Goal: Information Seeking & Learning: Learn about a topic

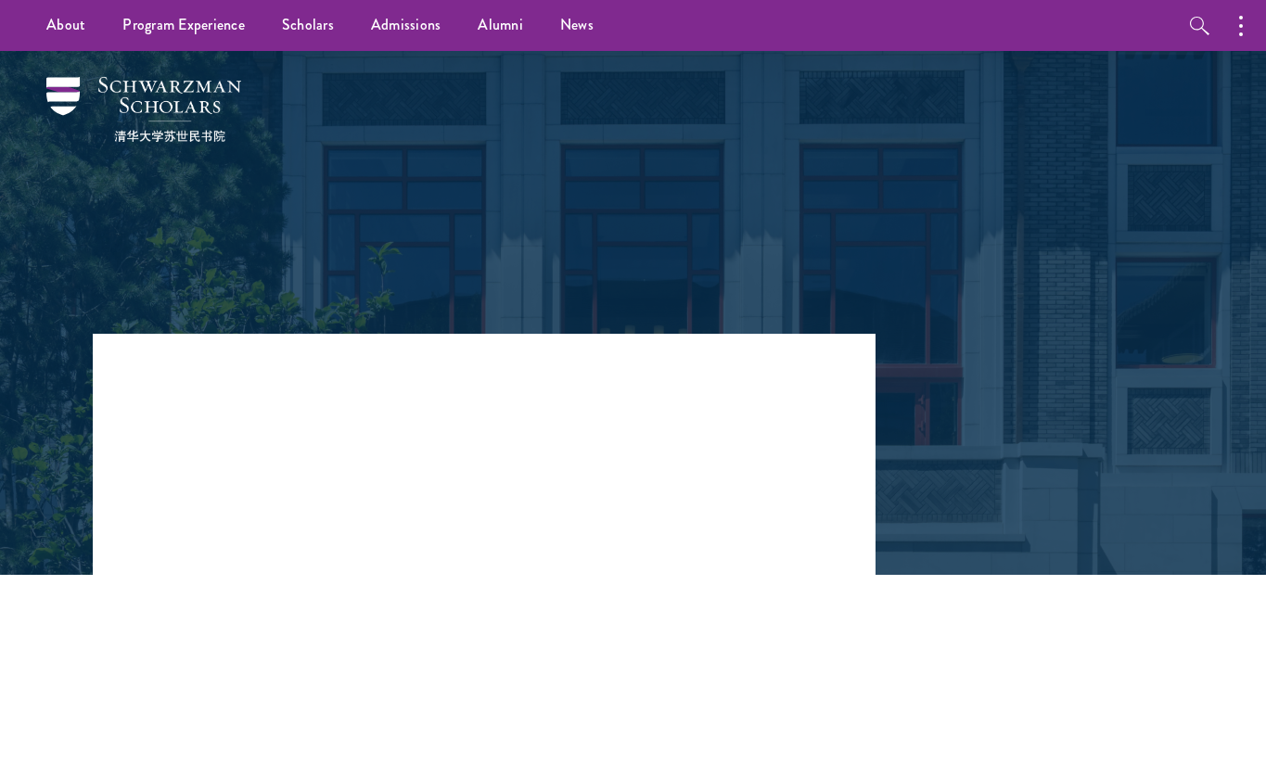
click at [479, 540] on h1 "The [DEMOGRAPHIC_DATA]-Feminism Conflict: Why a New Understanding is Necessary" at bounding box center [468, 551] width 529 height 208
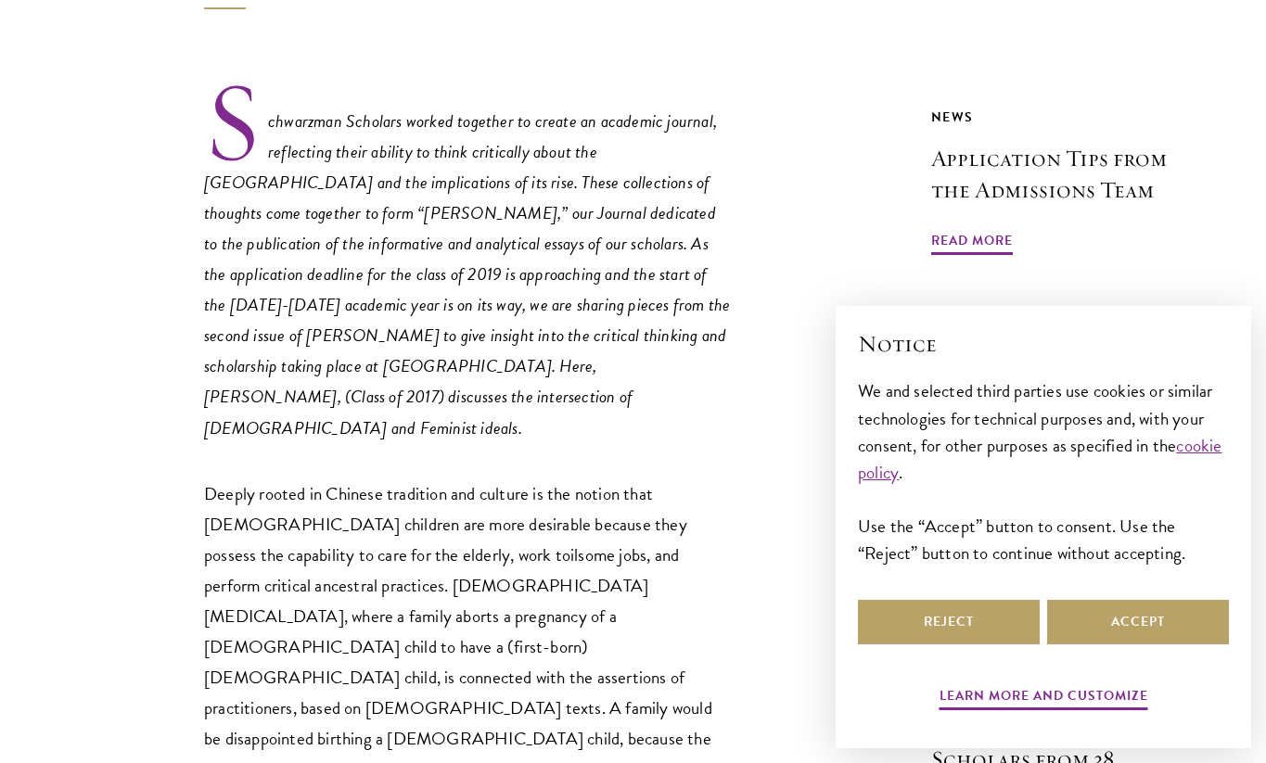
scroll to position [738, 0]
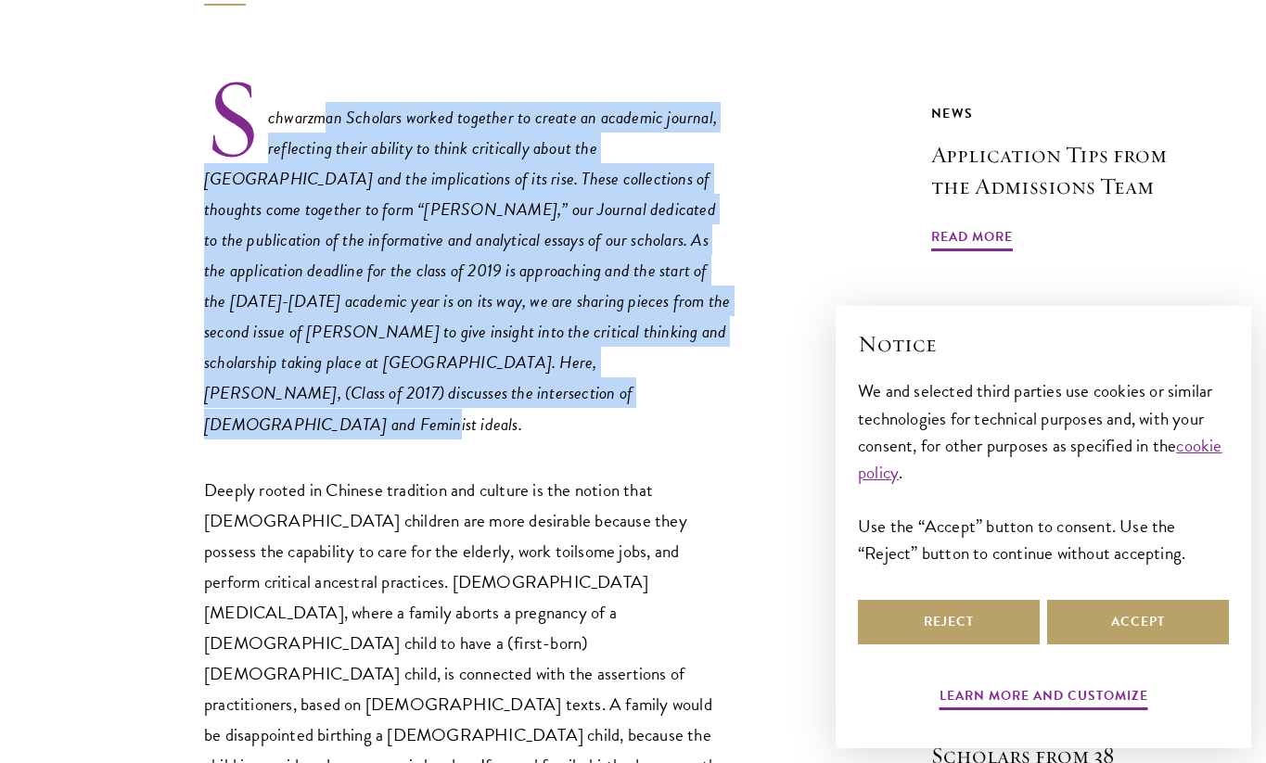
drag, startPoint x: 577, startPoint y: 340, endPoint x: 335, endPoint y: 58, distance: 371.5
click at [330, 75] on p "Schwarzman Scholars worked together to create an academic journal, reflecting t…" at bounding box center [468, 257] width 529 height 364
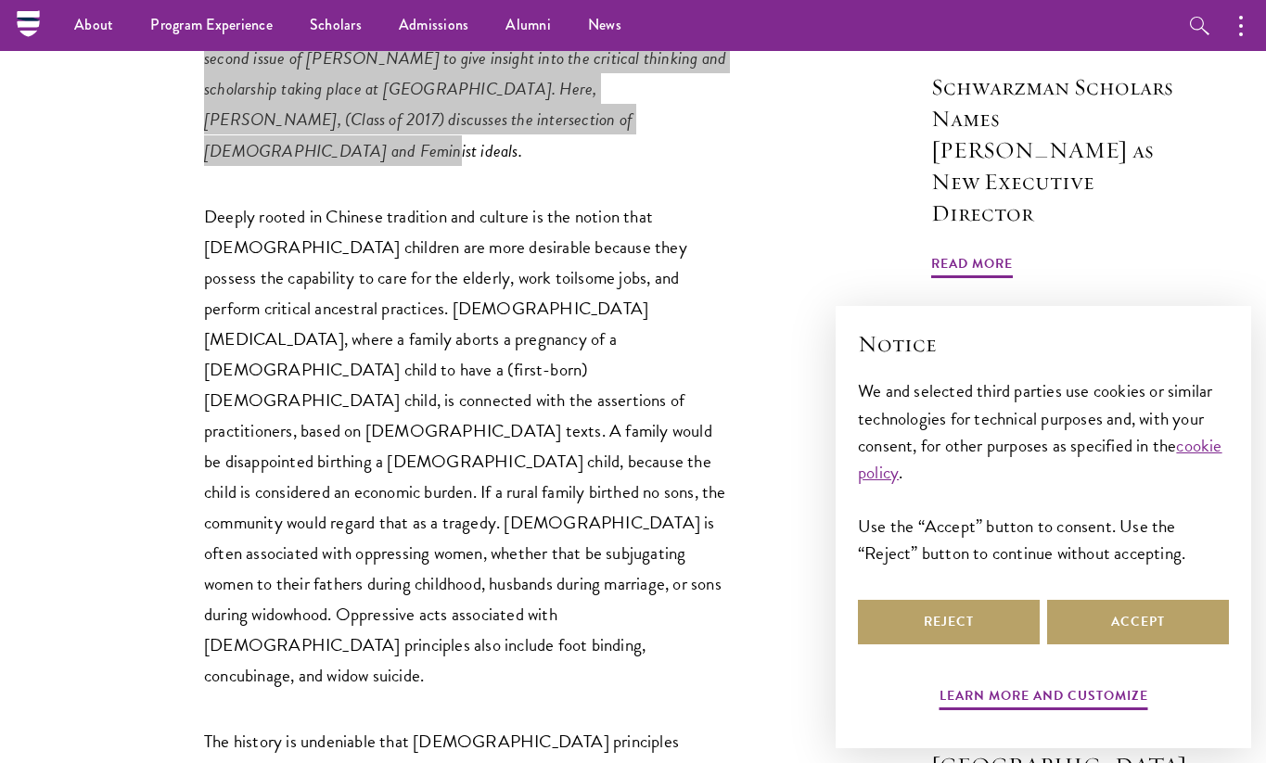
scroll to position [1001, 0]
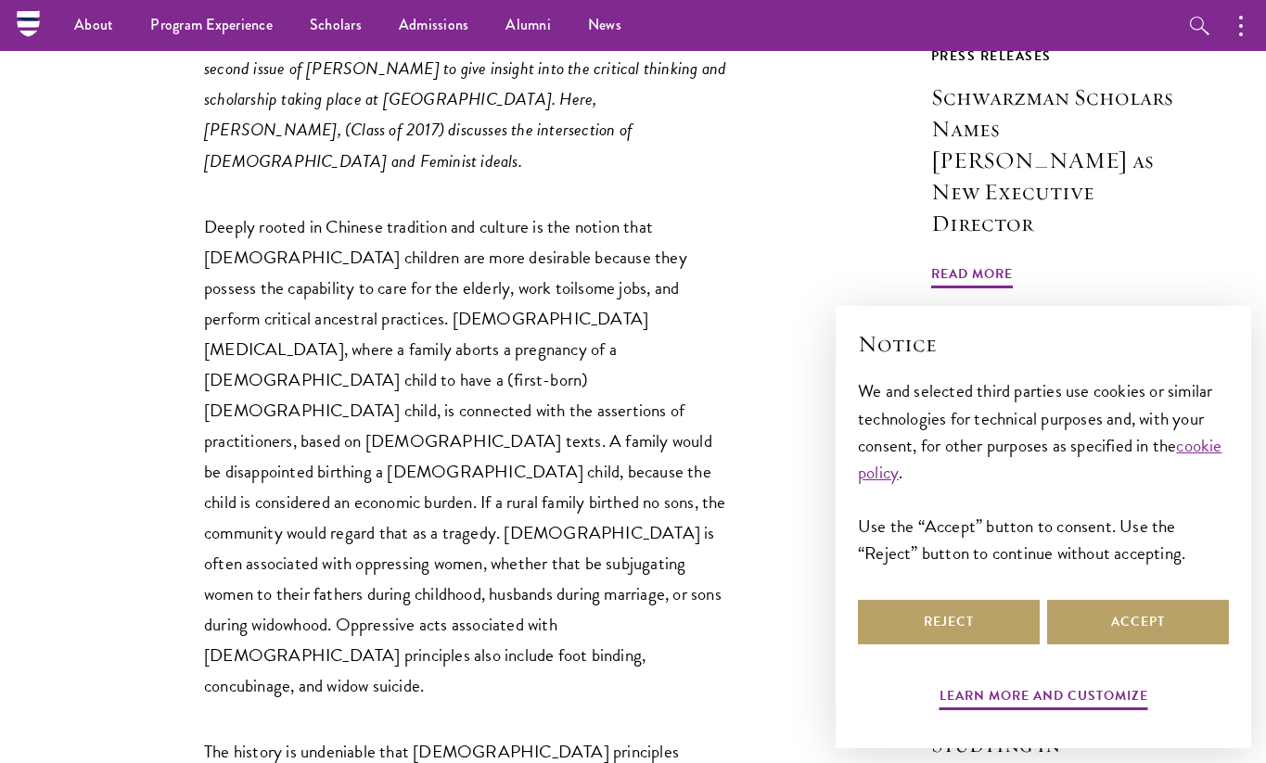
drag, startPoint x: 715, startPoint y: 301, endPoint x: 715, endPoint y: 312, distance: 11.1
click at [715, 312] on p "Deeply rooted in Chinese tradition and culture is the notion that [DEMOGRAPHIC_…" at bounding box center [468, 456] width 529 height 491
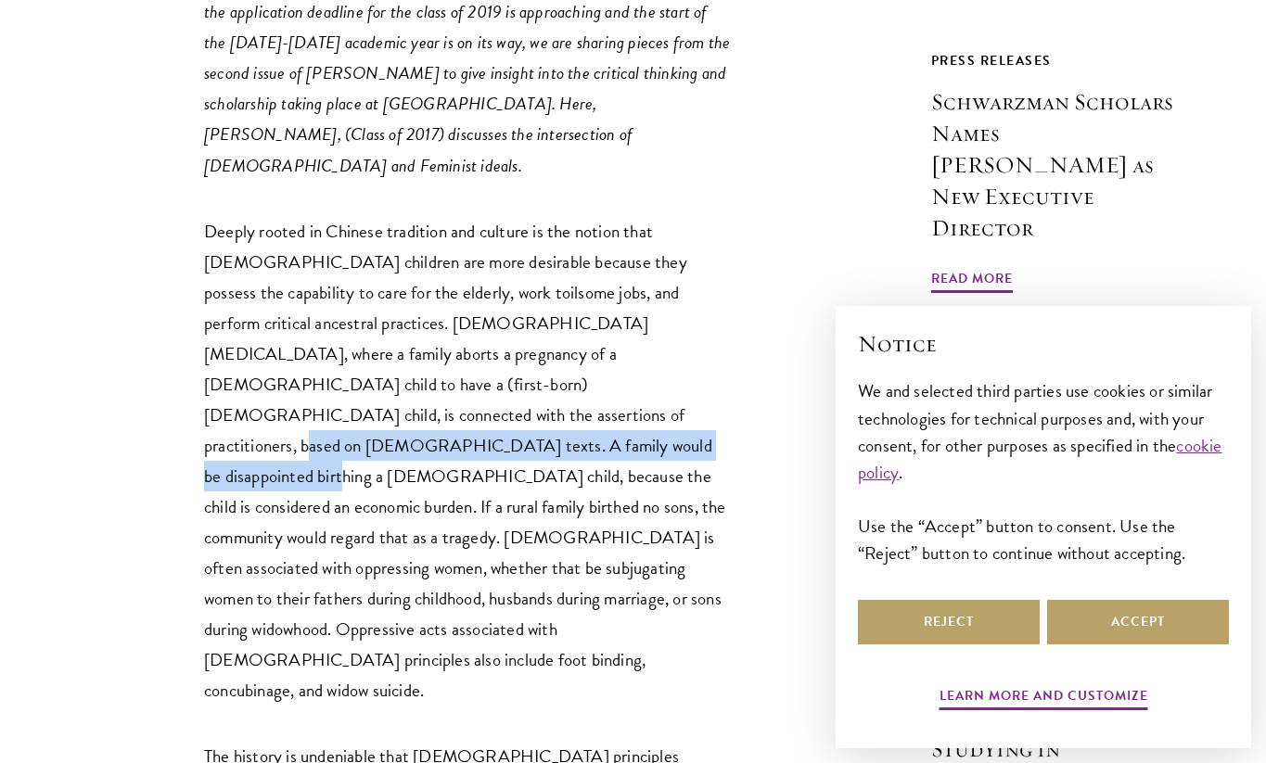
scroll to position [1005, 0]
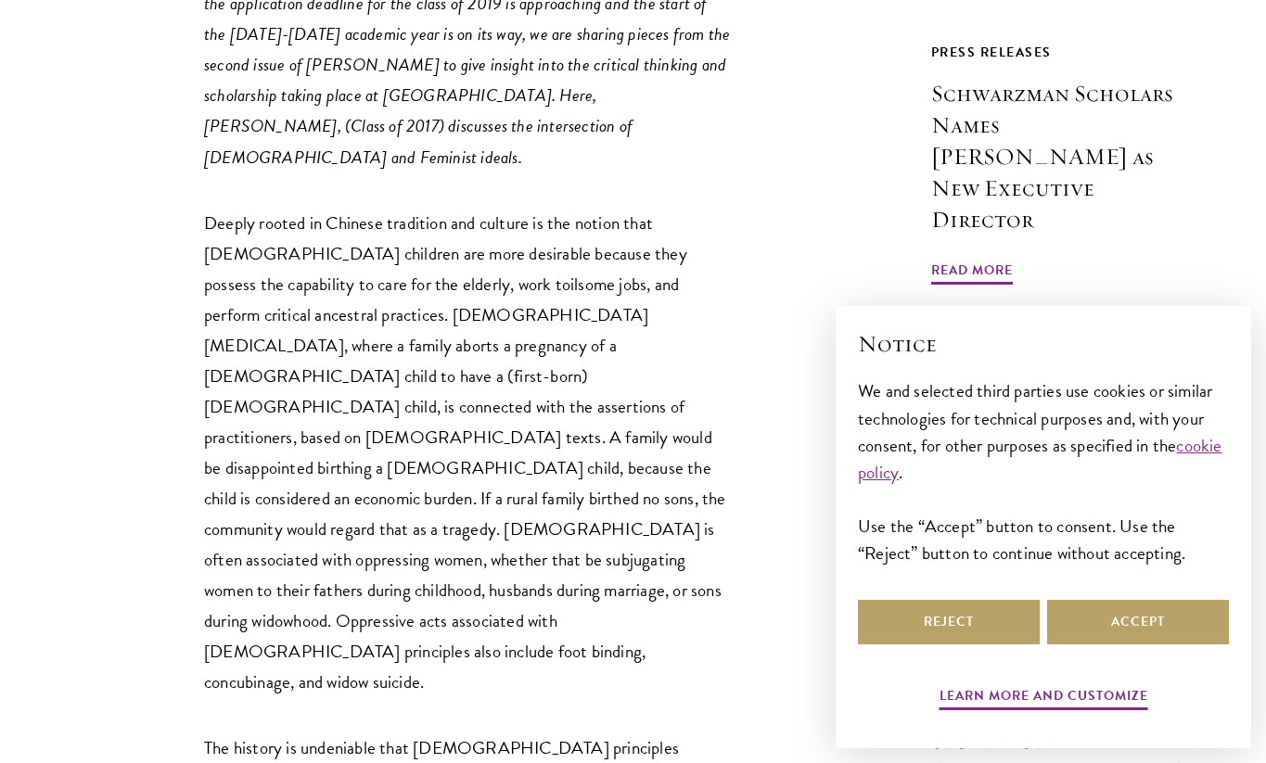
click at [603, 248] on p "Deeply rooted in Chinese tradition and culture is the notion that [DEMOGRAPHIC_…" at bounding box center [468, 453] width 529 height 491
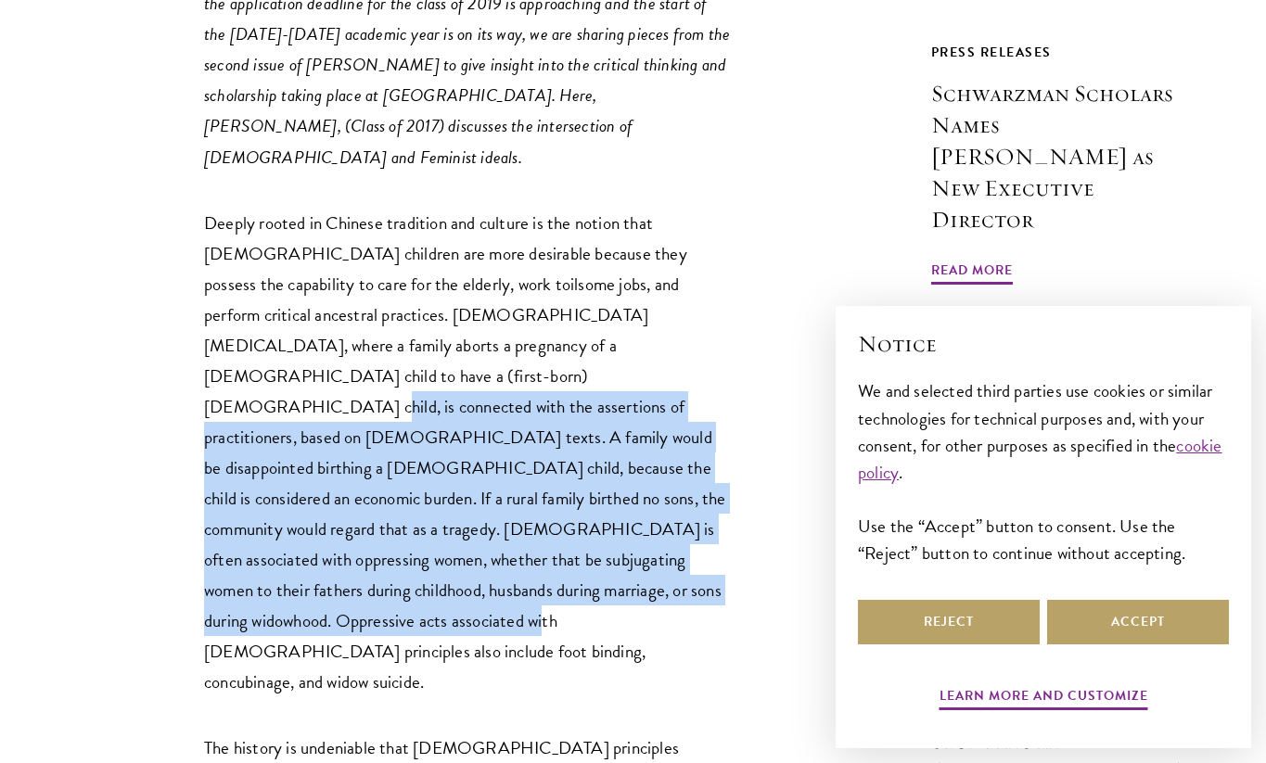
drag, startPoint x: 411, startPoint y: 514, endPoint x: 287, endPoint y: 288, distance: 256.9
click at [287, 288] on p "Deeply rooted in Chinese tradition and culture is the notion that [DEMOGRAPHIC_…" at bounding box center [468, 453] width 529 height 491
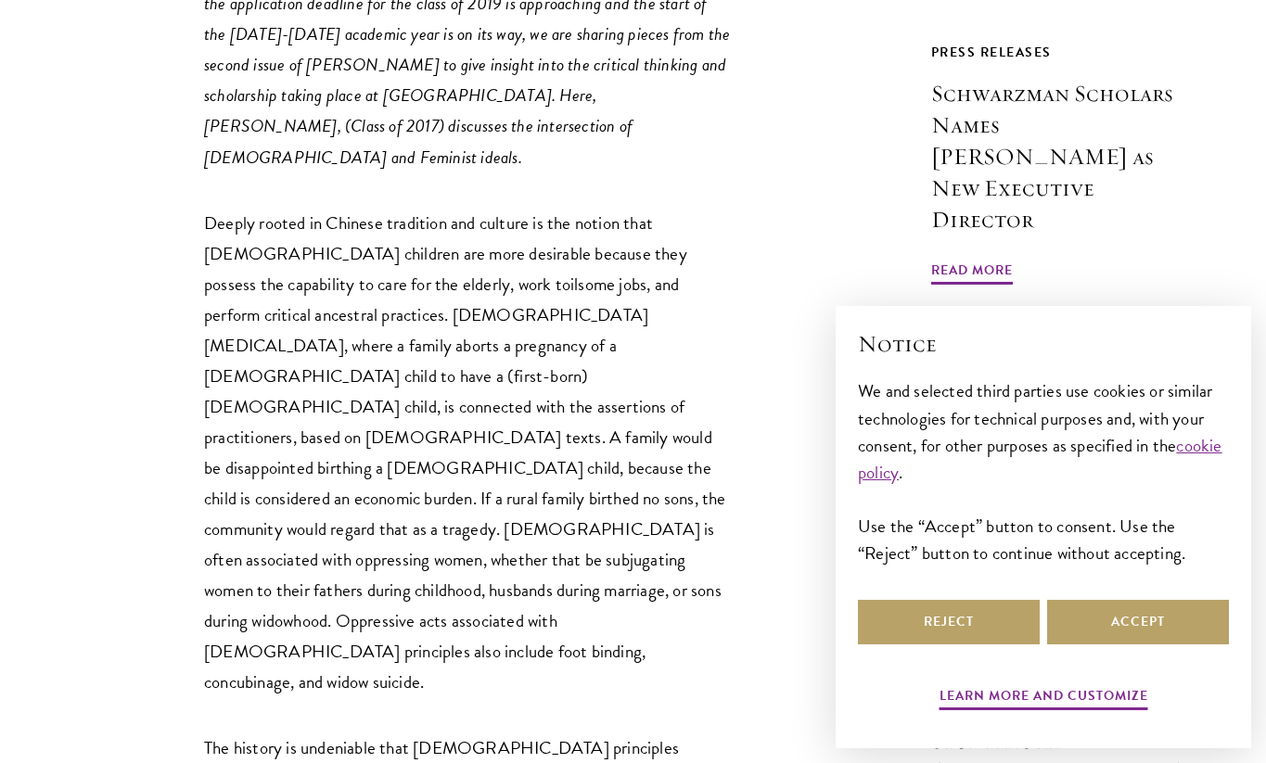
click at [269, 293] on p "Deeply rooted in Chinese tradition and culture is the notion that [DEMOGRAPHIC_…" at bounding box center [468, 453] width 529 height 491
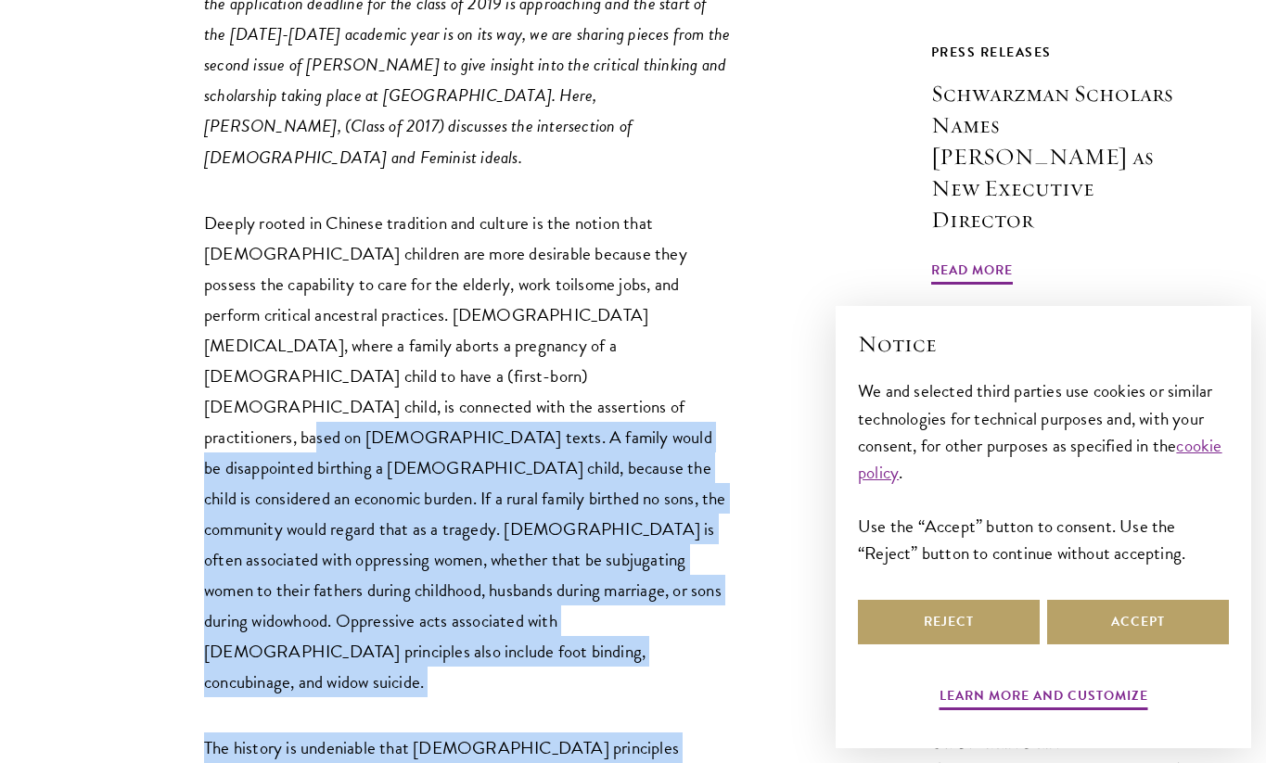
drag, startPoint x: 208, startPoint y: 319, endPoint x: 682, endPoint y: 590, distance: 545.7
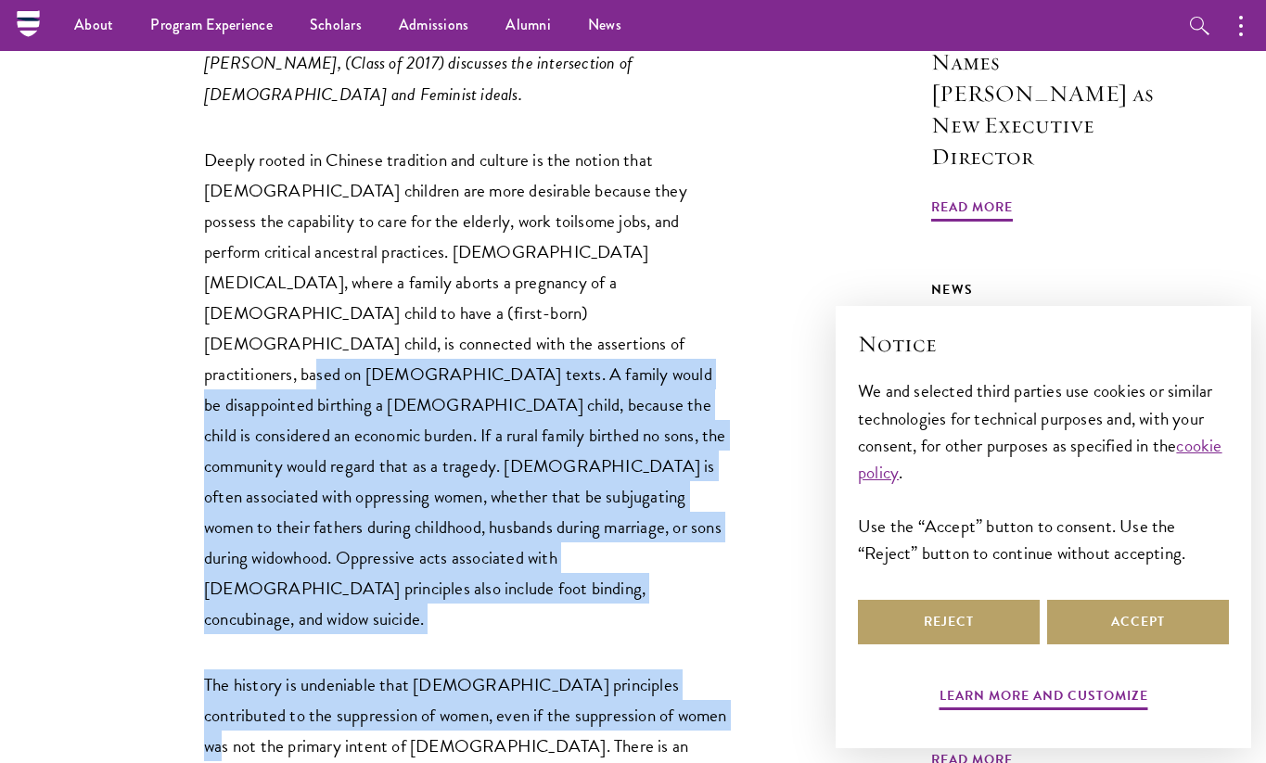
scroll to position [1072, 0]
